Goal: Task Accomplishment & Management: Use online tool/utility

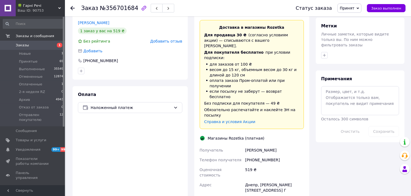
scroll to position [336, 0]
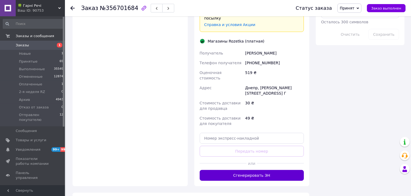
click at [254, 170] on button "Сгенерировать ЭН" at bounding box center [252, 175] width 105 height 11
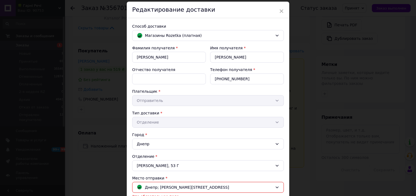
scroll to position [114, 0]
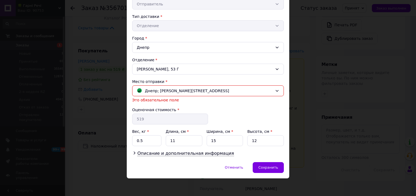
click at [215, 96] on div "Место отправки * Днепр; Дмитрия Яворницкого просп., 100 Это обязательное поле" at bounding box center [208, 91] width 152 height 24
click at [214, 92] on span "Днепр; [PERSON_NAME][STREET_ADDRESS]" at bounding box center [187, 91] width 84 height 6
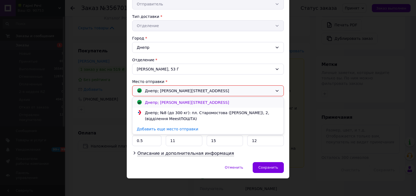
click at [210, 102] on span "Днепр; [PERSON_NAME][STREET_ADDRESS]" at bounding box center [187, 102] width 84 height 4
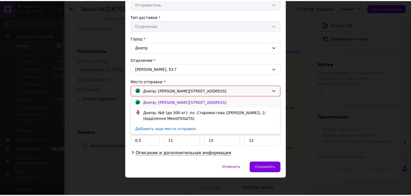
scroll to position [107, 0]
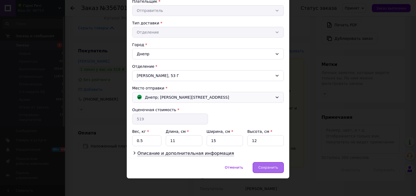
click at [271, 167] on span "Сохранить" at bounding box center [268, 167] width 20 height 4
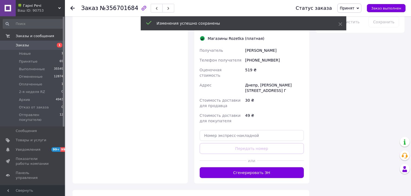
scroll to position [360, 0]
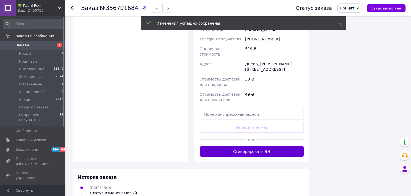
click at [242, 146] on button "Сгенерировать ЭН" at bounding box center [252, 151] width 105 height 11
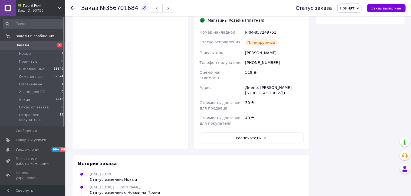
scroll to position [222, 0]
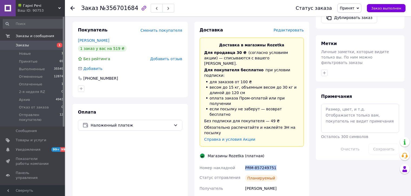
drag, startPoint x: 277, startPoint y: 128, endPoint x: 245, endPoint y: 130, distance: 32.0
click at [245, 163] on div "PRM-857249751" at bounding box center [274, 168] width 61 height 10
copy div "PRM-857249751"
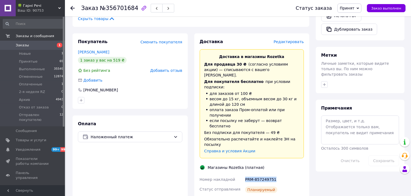
scroll to position [217, 0]
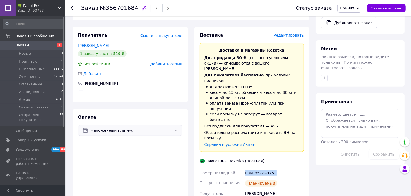
click at [129, 125] on div "Наложенный платеж" at bounding box center [130, 130] width 105 height 11
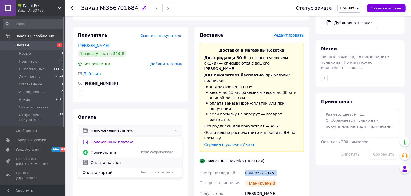
click at [120, 160] on span "Оплата на счет" at bounding box center [134, 162] width 87 height 5
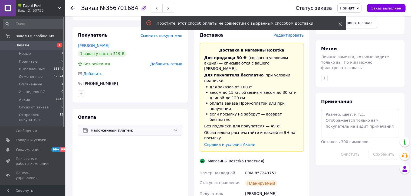
click at [339, 25] on icon at bounding box center [341, 24] width 4 height 4
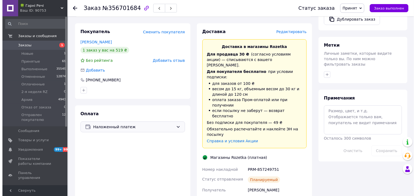
scroll to position [195, 0]
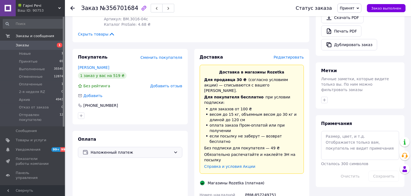
click at [293, 55] on span "Редактировать" at bounding box center [289, 57] width 30 height 4
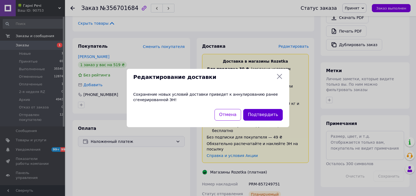
click at [265, 114] on button "Подтвердить" at bounding box center [263, 115] width 40 height 12
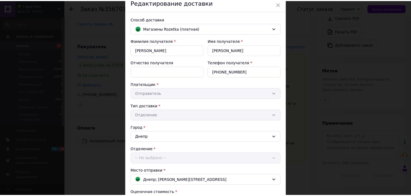
scroll to position [107, 0]
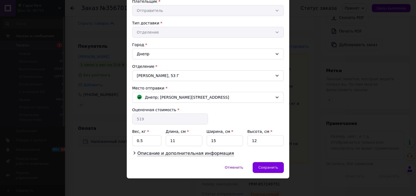
click at [164, 118] on input "519" at bounding box center [170, 118] width 76 height 11
click at [269, 167] on span "Сохранить" at bounding box center [268, 167] width 20 height 4
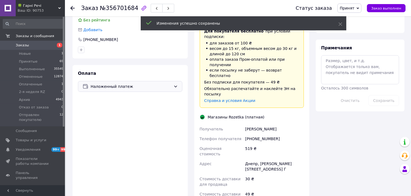
scroll to position [276, 0]
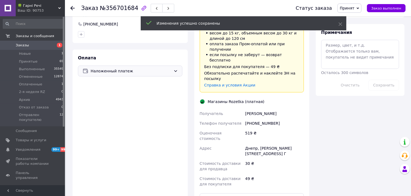
click at [132, 66] on div "Наложенный платеж" at bounding box center [130, 71] width 105 height 11
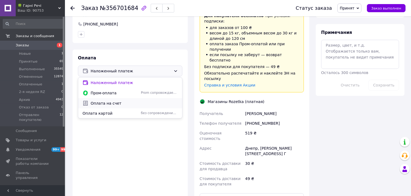
click at [121, 100] on span "Оплата на счет" at bounding box center [134, 102] width 87 height 5
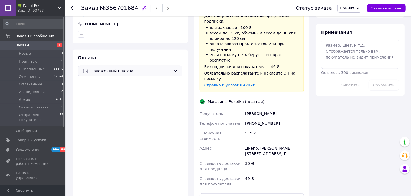
click at [152, 66] on div "Наложенный платеж" at bounding box center [130, 71] width 105 height 11
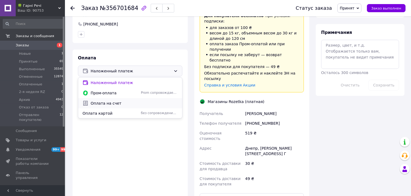
click at [132, 100] on span "Оплата на счет" at bounding box center [134, 102] width 87 height 5
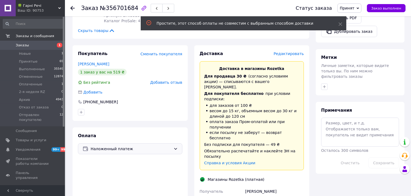
scroll to position [195, 0]
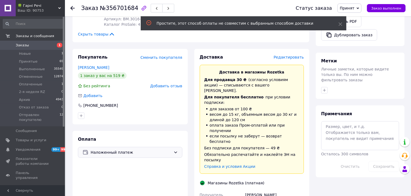
click at [138, 149] on span "Наложенный платеж" at bounding box center [131, 152] width 81 height 6
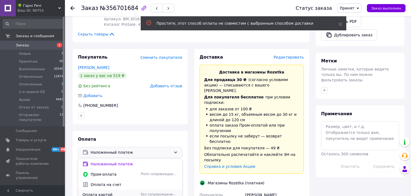
click at [129, 192] on span "Оплата картой" at bounding box center [111, 194] width 56 height 5
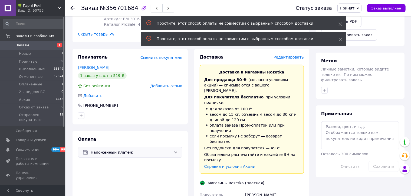
click at [178, 120] on div "Покупатель Сменить покупателя Шарий Віктор 1 заказ у вас на 519 ₴ Без рейтинга …" at bounding box center [130, 188] width 115 height 279
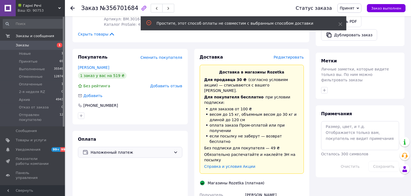
click at [293, 55] on span "Редактировать" at bounding box center [289, 57] width 30 height 4
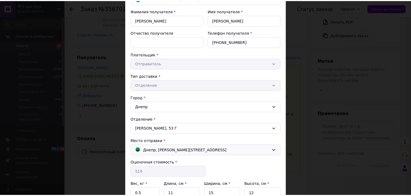
scroll to position [107, 0]
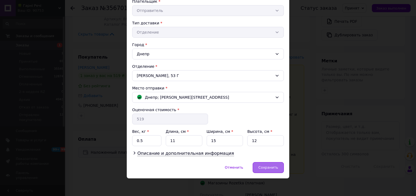
click at [263, 169] on div "Сохранить" at bounding box center [268, 167] width 31 height 11
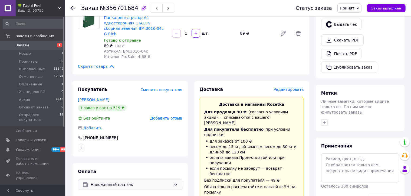
scroll to position [190, 0]
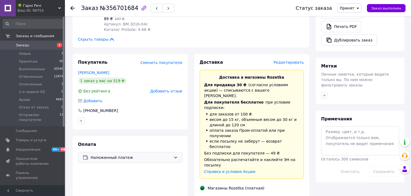
click at [134, 154] on span "Наложенный платеж" at bounding box center [131, 157] width 81 height 6
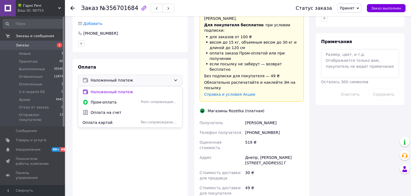
scroll to position [271, 0]
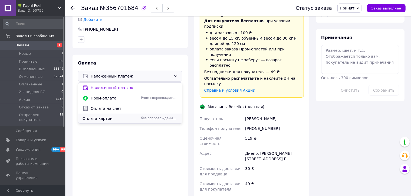
click at [112, 116] on span "Оплата картой" at bounding box center [111, 118] width 56 height 5
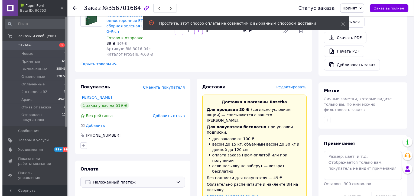
scroll to position [163, 0]
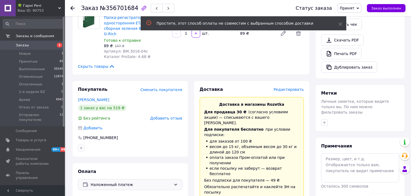
click at [289, 87] on div "Редактировать" at bounding box center [289, 89] width 30 height 5
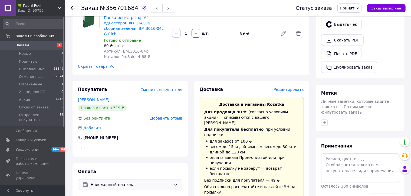
click at [287, 87] on span "Редактировать" at bounding box center [289, 89] width 30 height 4
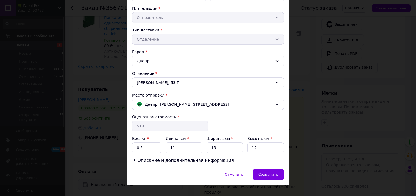
scroll to position [107, 0]
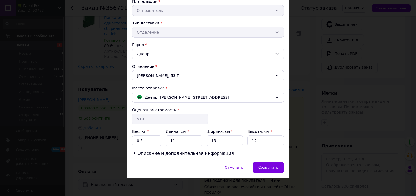
click at [168, 121] on input "519" at bounding box center [170, 118] width 76 height 11
click at [170, 152] on span "Описание и дополнительная информация" at bounding box center [185, 153] width 97 height 5
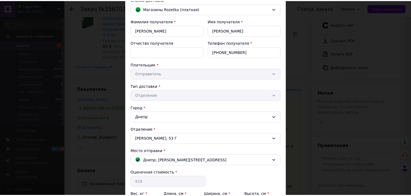
scroll to position [0, 0]
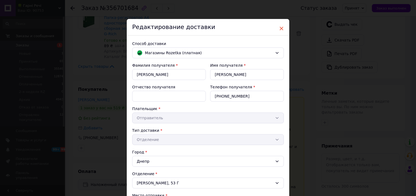
click at [279, 29] on span "×" at bounding box center [281, 28] width 5 height 9
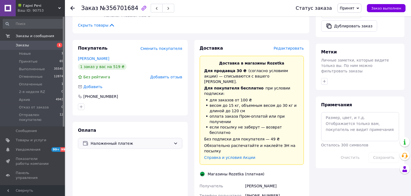
scroll to position [217, 0]
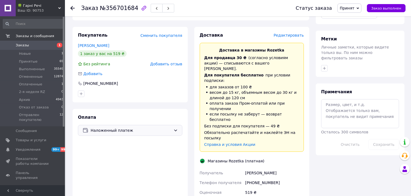
click at [166, 127] on span "Наложенный платеж" at bounding box center [131, 130] width 81 height 6
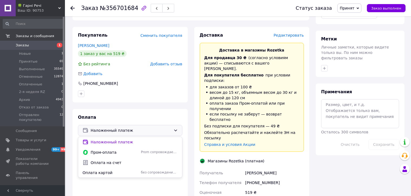
click at [296, 187] on div "519 ₴" at bounding box center [274, 194] width 61 height 15
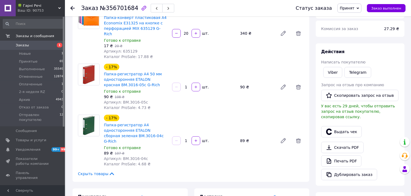
scroll to position [0, 0]
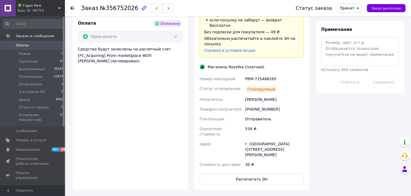
scroll to position [499, 0]
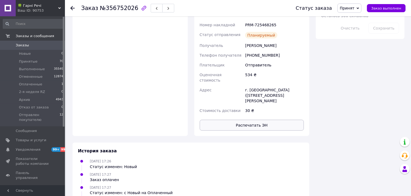
click at [244, 120] on button "Распечатать ЭН" at bounding box center [252, 125] width 105 height 11
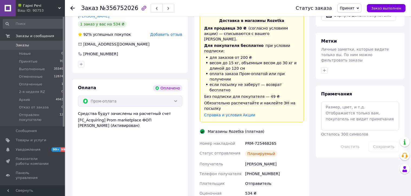
scroll to position [364, 0]
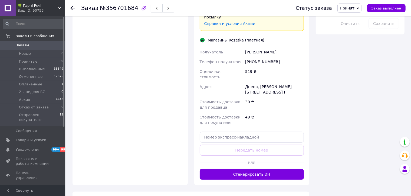
scroll to position [379, 0]
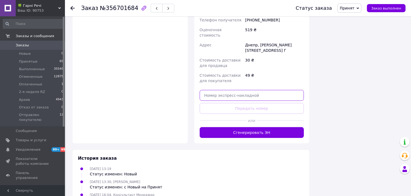
click at [234, 90] on input "text" at bounding box center [252, 95] width 105 height 11
paste input "101126736041"
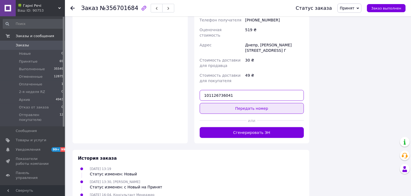
type input "101126736041"
click at [237, 103] on button "Передать номер" at bounding box center [252, 108] width 105 height 11
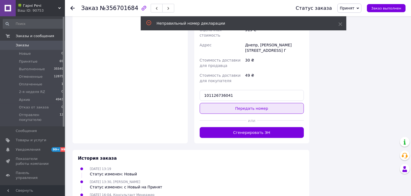
click at [250, 103] on button "Передать номер" at bounding box center [252, 108] width 105 height 11
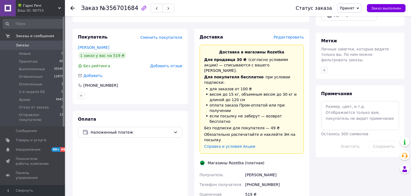
scroll to position [271, 0]
